Goal: Information Seeking & Learning: Learn about a topic

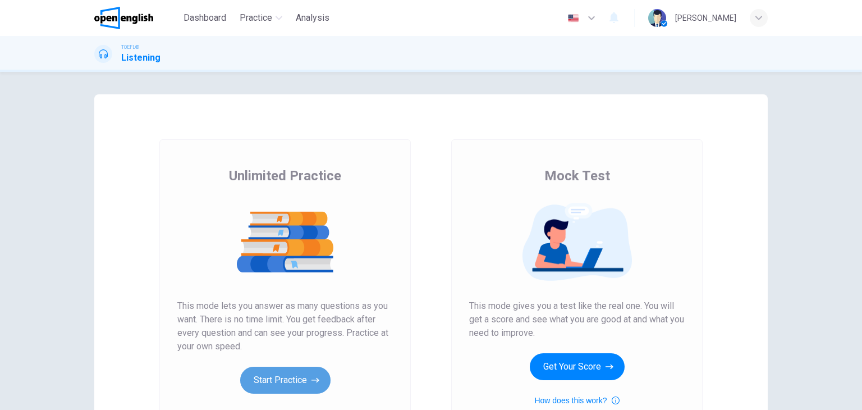
click at [281, 382] on button "Start Practice" at bounding box center [285, 380] width 90 height 27
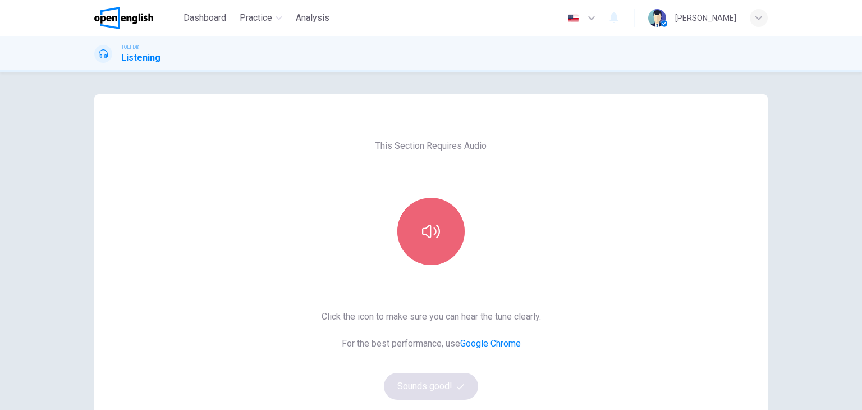
click at [418, 256] on button "button" at bounding box center [430, 231] width 67 height 67
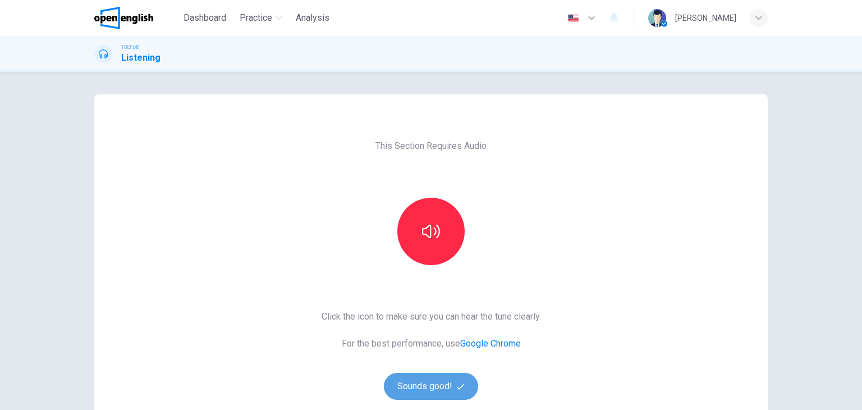
click at [450, 384] on button "Sounds good!" at bounding box center [431, 386] width 94 height 27
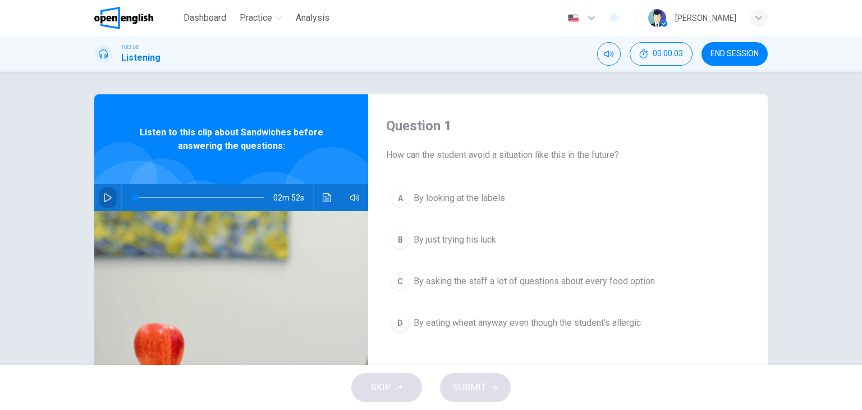
click at [113, 193] on button "button" at bounding box center [108, 197] width 18 height 27
click at [103, 196] on icon "button" at bounding box center [107, 197] width 9 height 9
type input "**"
click at [214, 16] on span "Dashboard" at bounding box center [205, 17] width 43 height 13
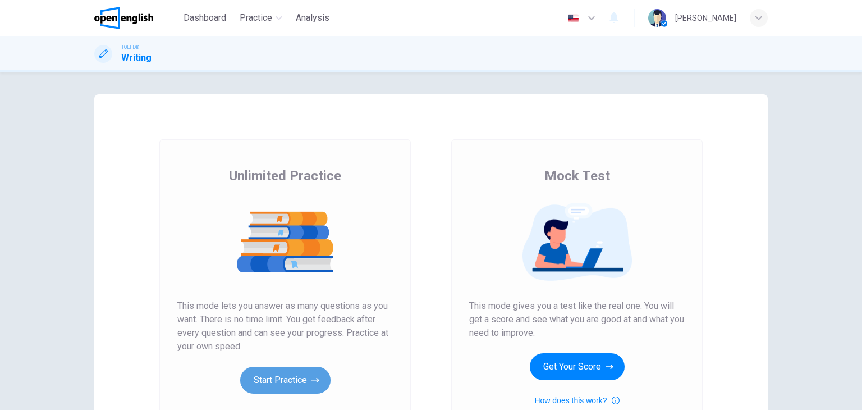
click at [313, 380] on icon "button" at bounding box center [316, 380] width 8 height 5
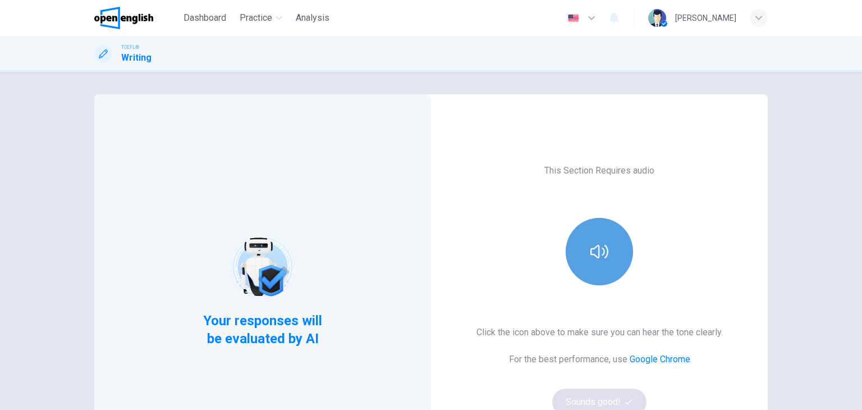
click at [604, 230] on button "button" at bounding box center [599, 251] width 67 height 67
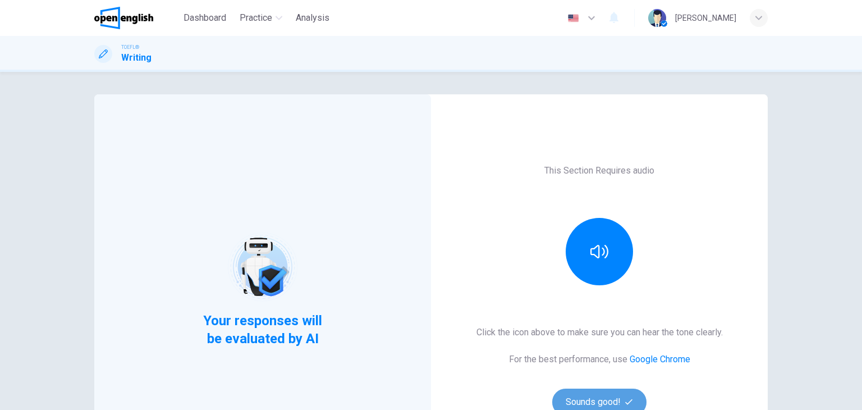
click at [580, 401] on button "Sounds good!" at bounding box center [599, 401] width 94 height 27
